Goal: Transaction & Acquisition: Purchase product/service

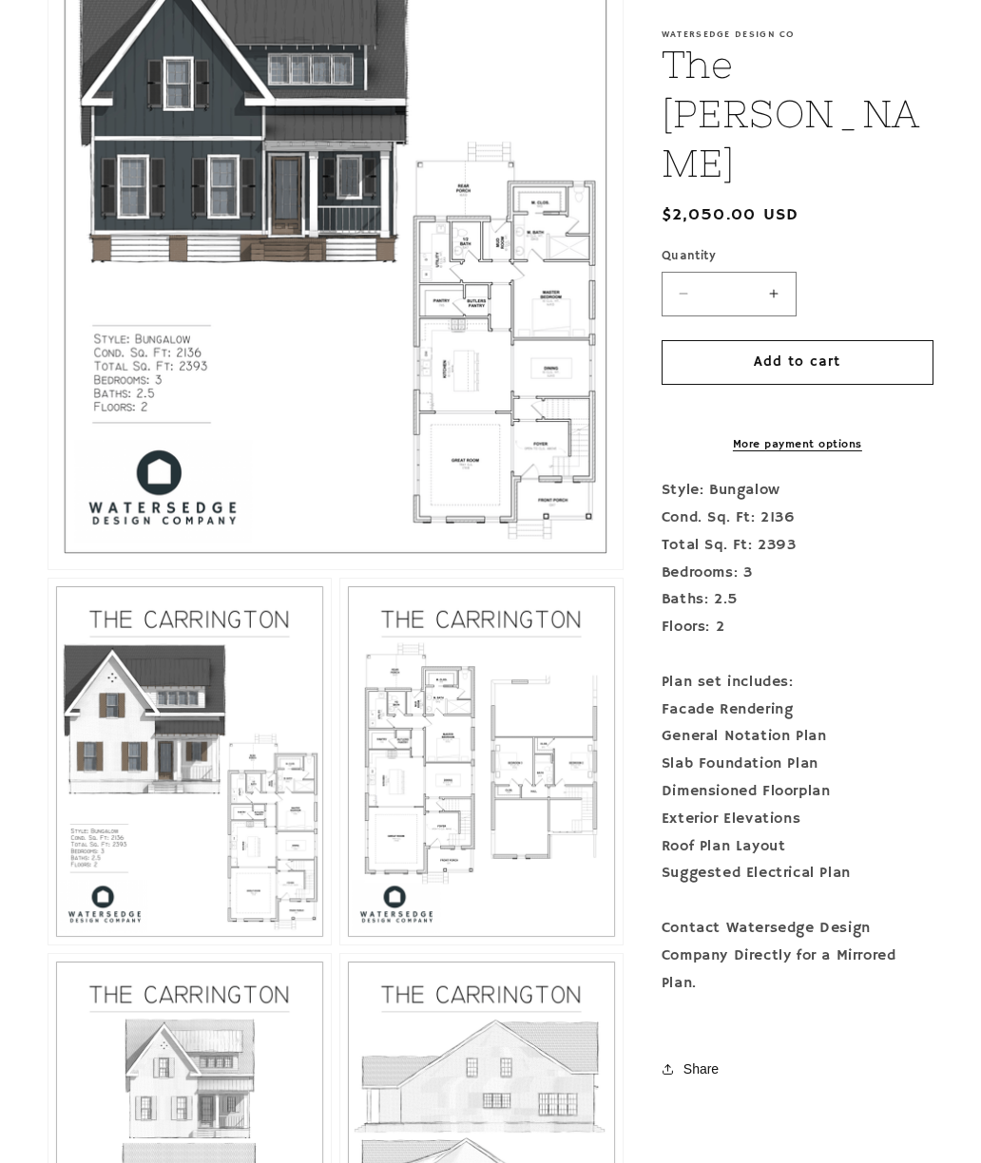
scroll to position [631, 0]
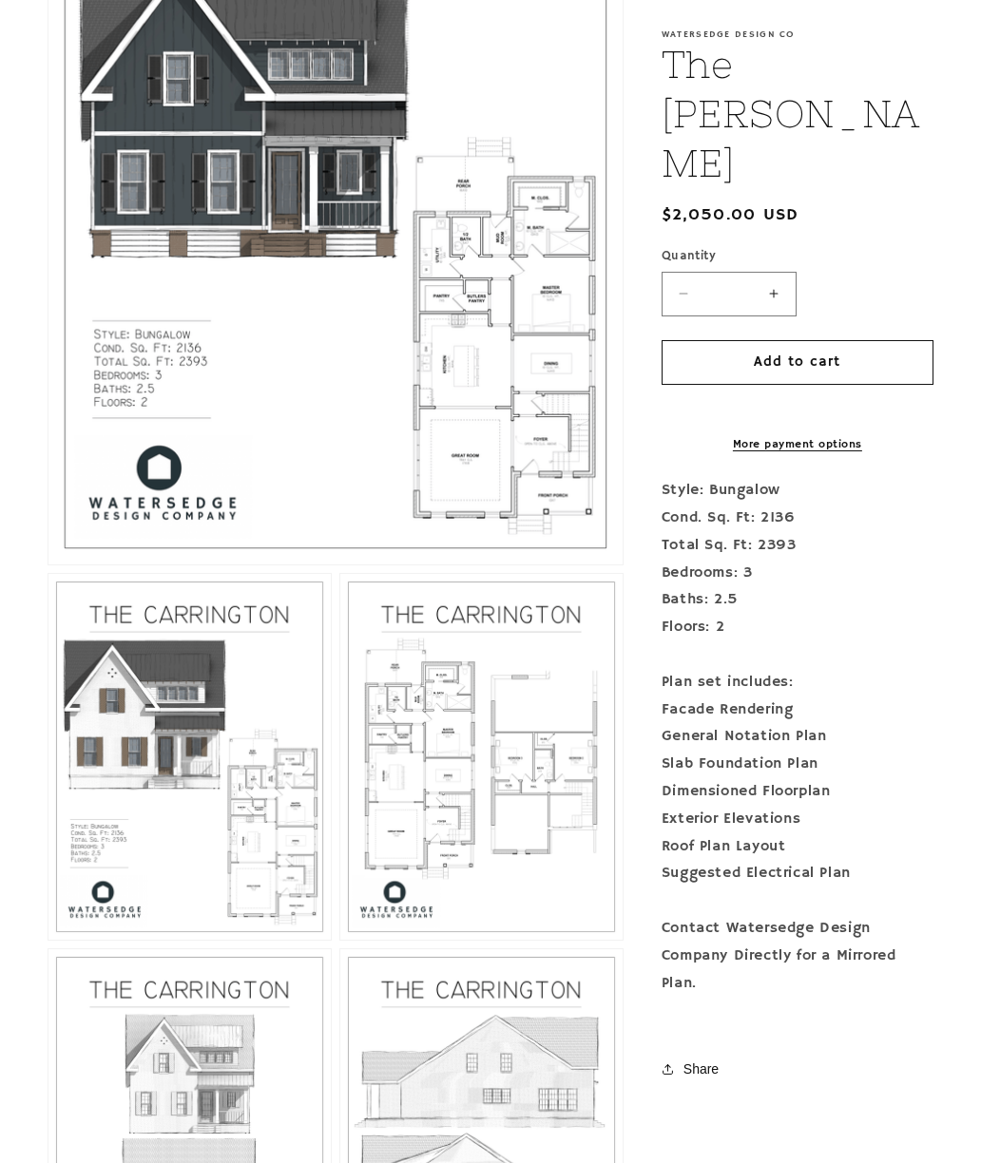
click at [340, 940] on button "Open media 3 in modal" at bounding box center [340, 940] width 0 height 0
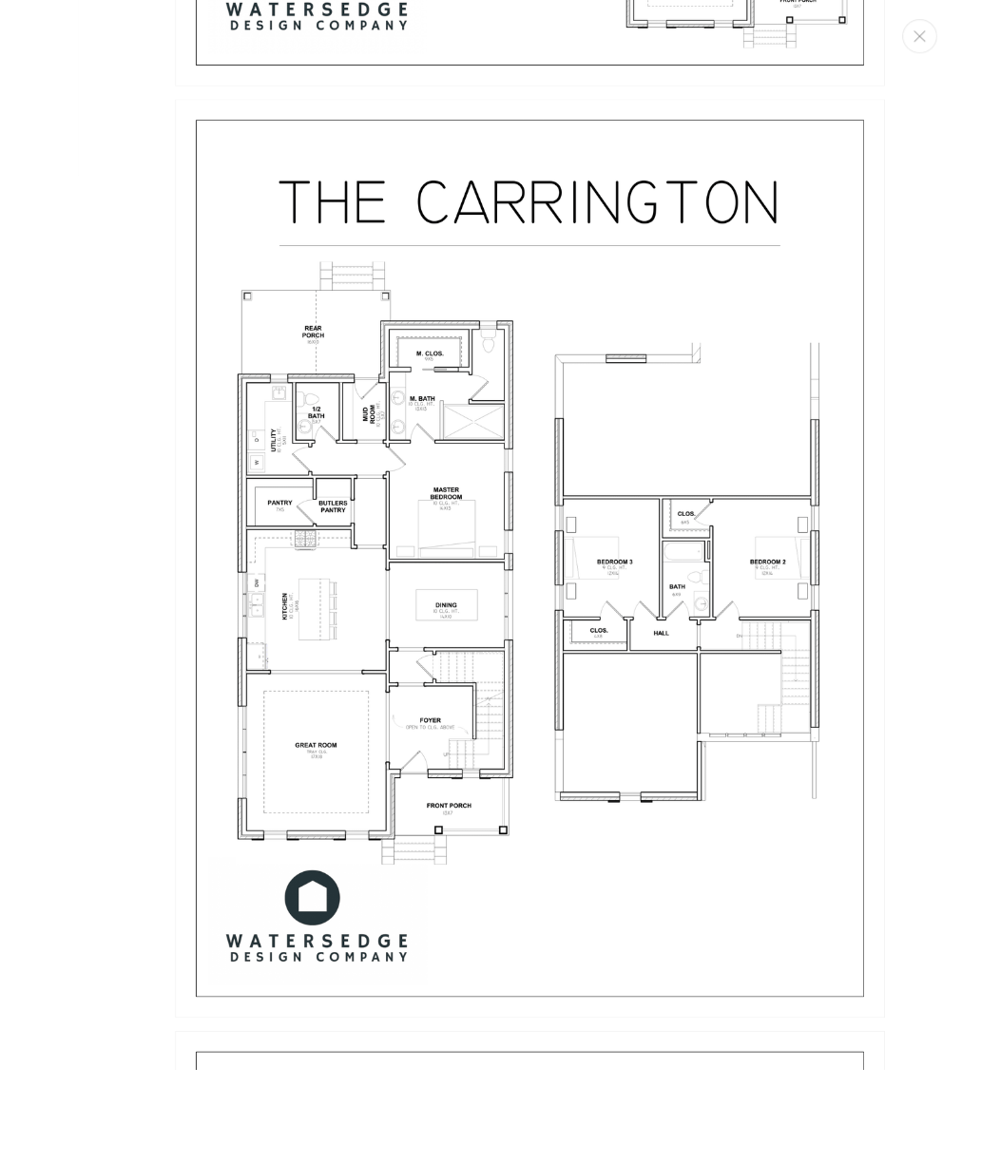
scroll to position [595, 0]
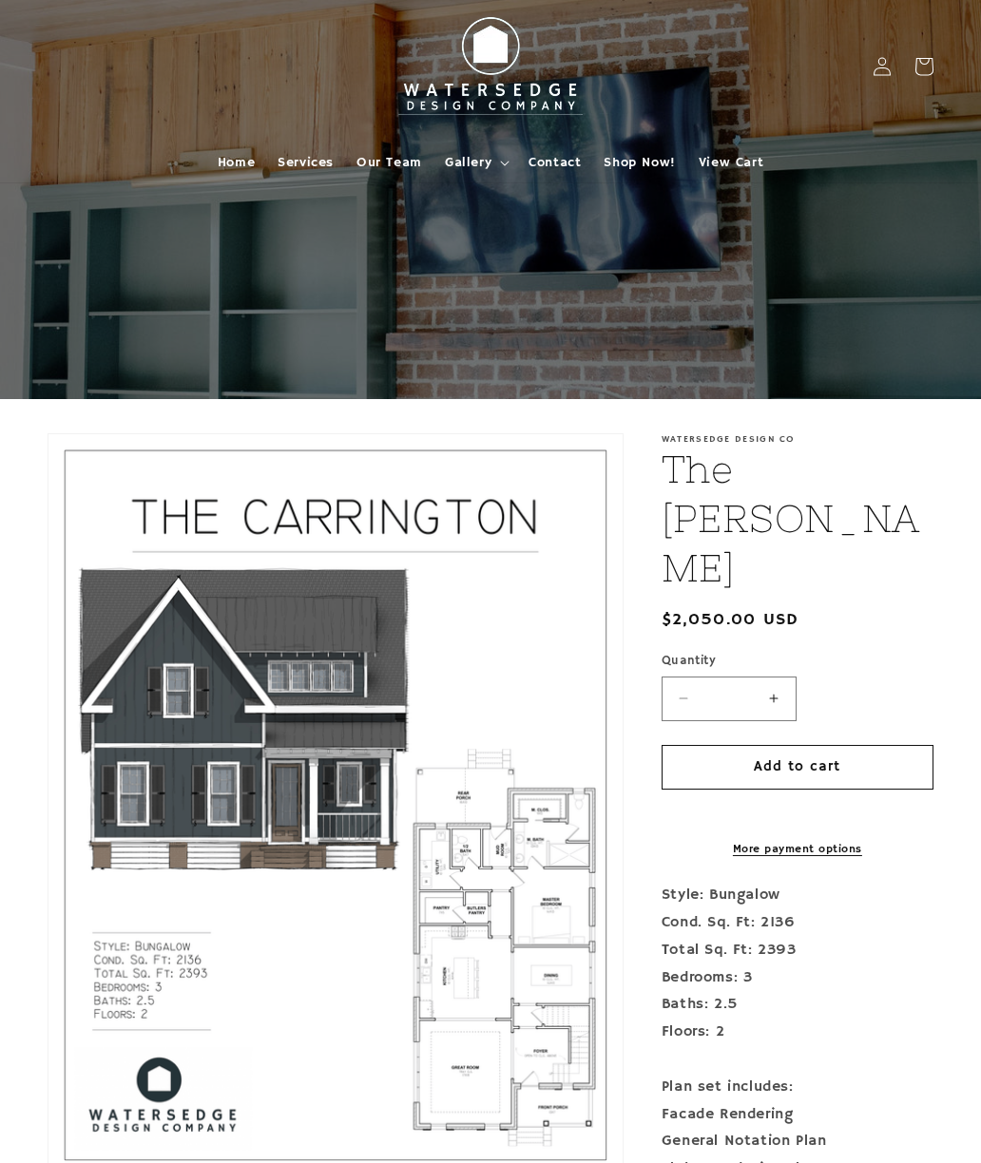
click at [638, 157] on span "Shop Now!" at bounding box center [638, 162] width 71 height 17
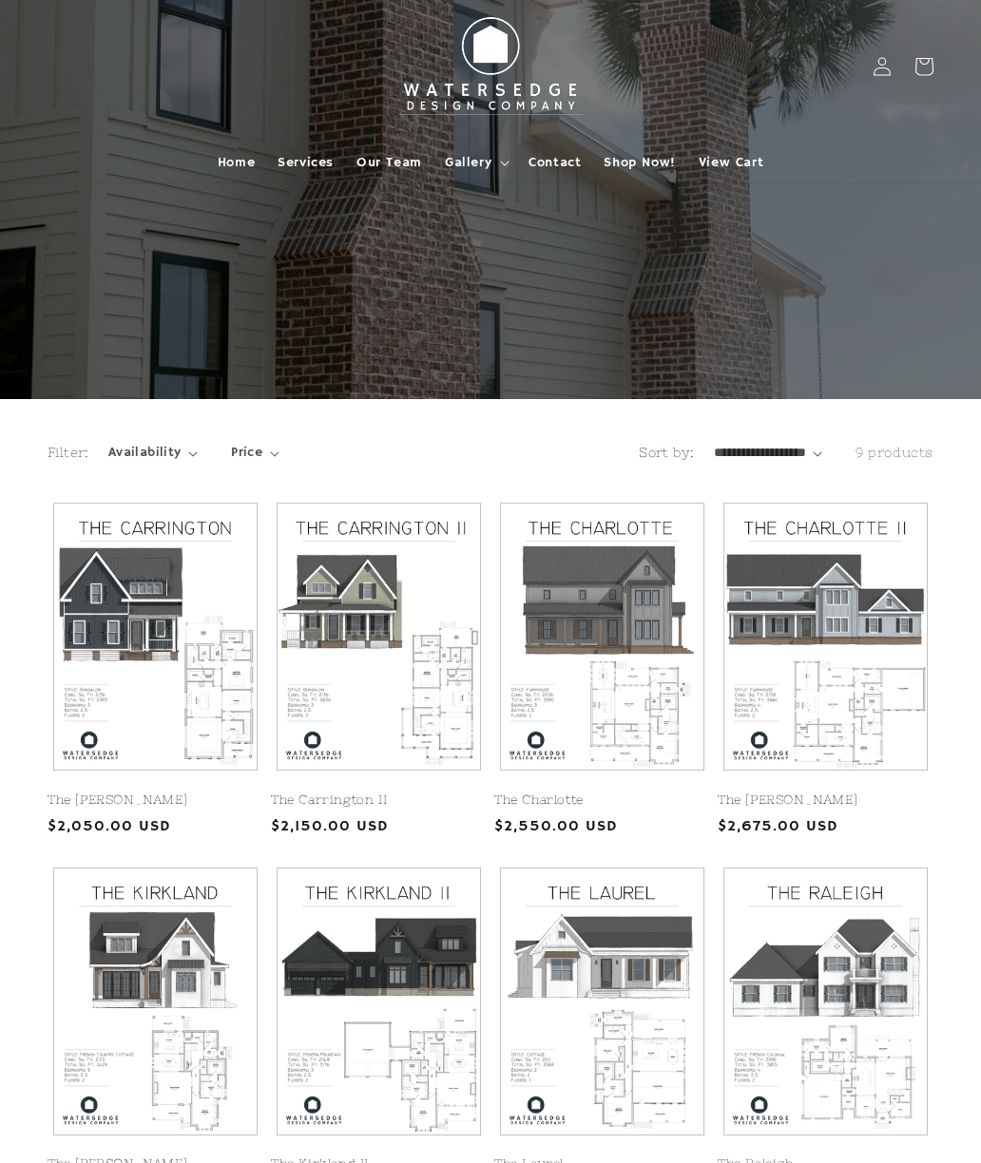
click at [376, 792] on link "The Carrington II" at bounding box center [379, 800] width 216 height 16
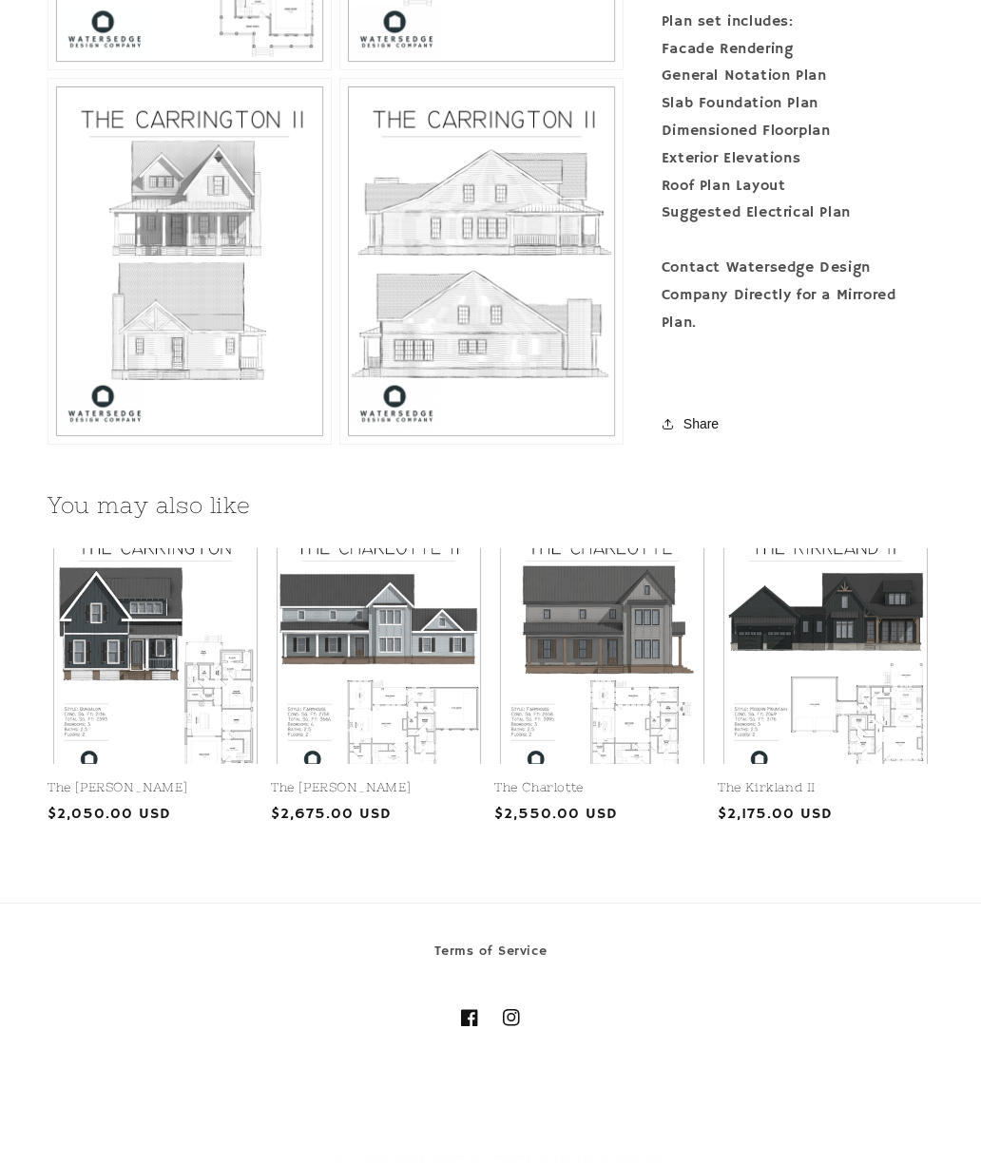
scroll to position [1520, 0]
